Goal: Information Seeking & Learning: Learn about a topic

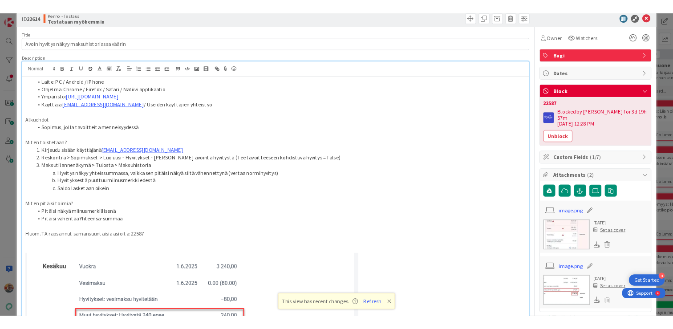
scroll to position [16, 0]
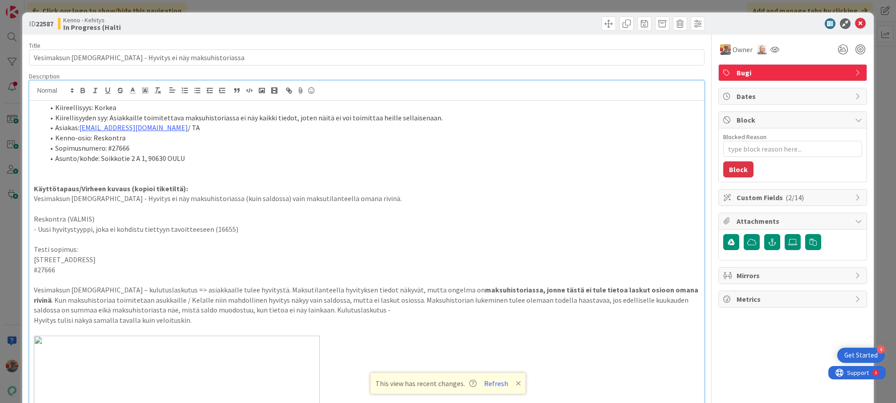
scroll to position [5, 0]
